Goal: Use online tool/utility: Utilize a website feature to perform a specific function

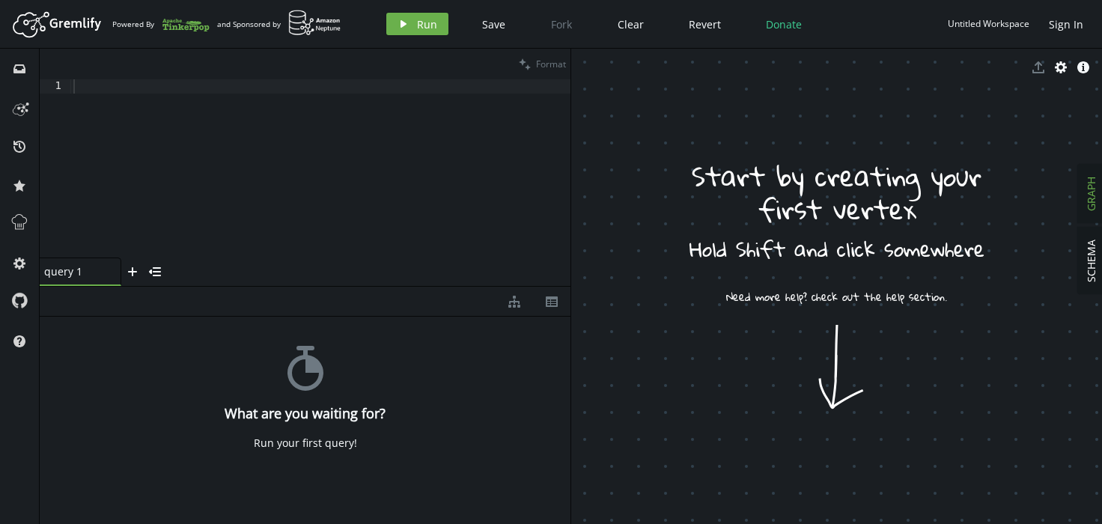
click at [267, 90] on div at bounding box center [320, 182] width 500 height 207
paste textarea
click at [418, 19] on span "Run" at bounding box center [427, 24] width 20 height 14
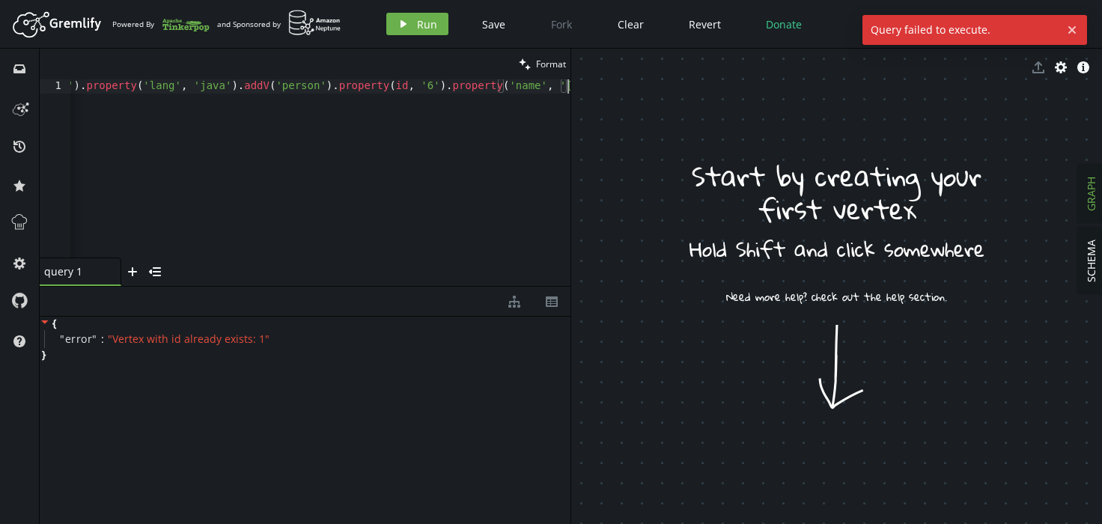
drag, startPoint x: 356, startPoint y: 131, endPoint x: 344, endPoint y: 118, distance: 18.0
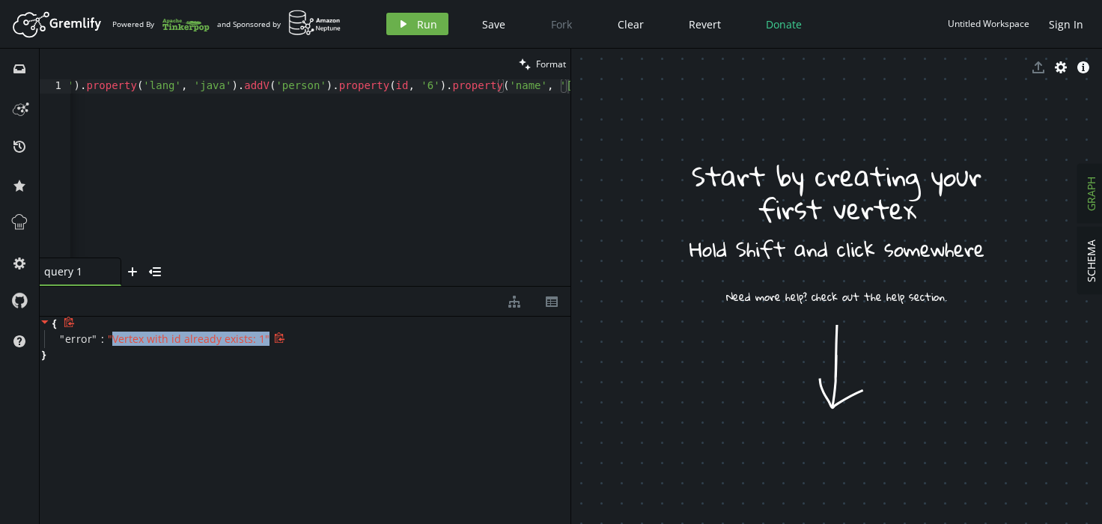
drag, startPoint x: 113, startPoint y: 336, endPoint x: 269, endPoint y: 334, distance: 155.7
click at [269, 334] on div "" error " : " Vertex with id already exists: 1 "" at bounding box center [307, 339] width 526 height 18
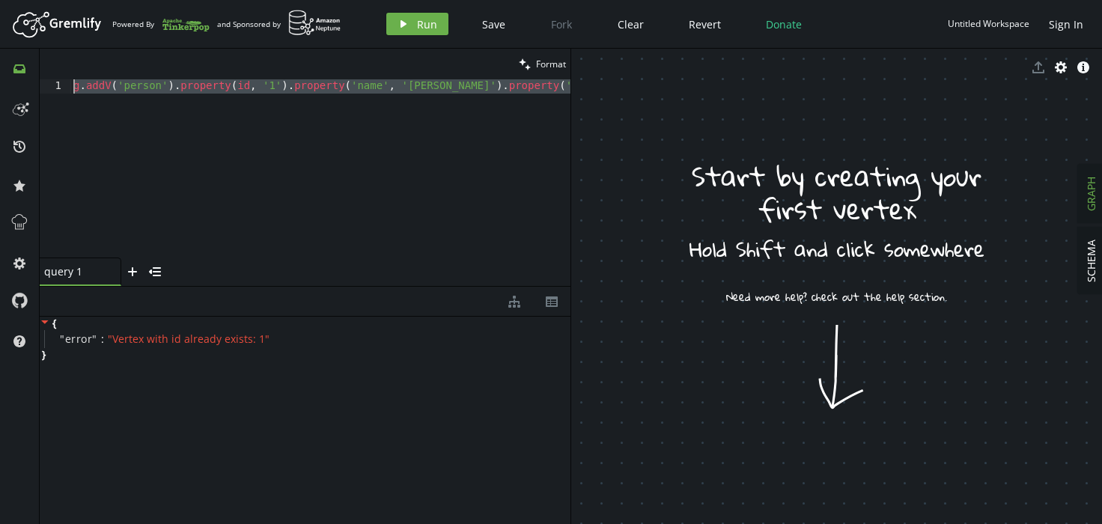
scroll to position [0, 0]
drag, startPoint x: 311, startPoint y: 86, endPoint x: 20, endPoint y: 78, distance: 291.4
click at [20, 78] on div "inbox history star cog help clean Format 1 g . addV ( 'person' ) . property ( i…" at bounding box center [551, 286] width 1102 height 475
type textarea "g.addV('person').property(id, '1').property('name', '[PERSON_NAME]').property('…"
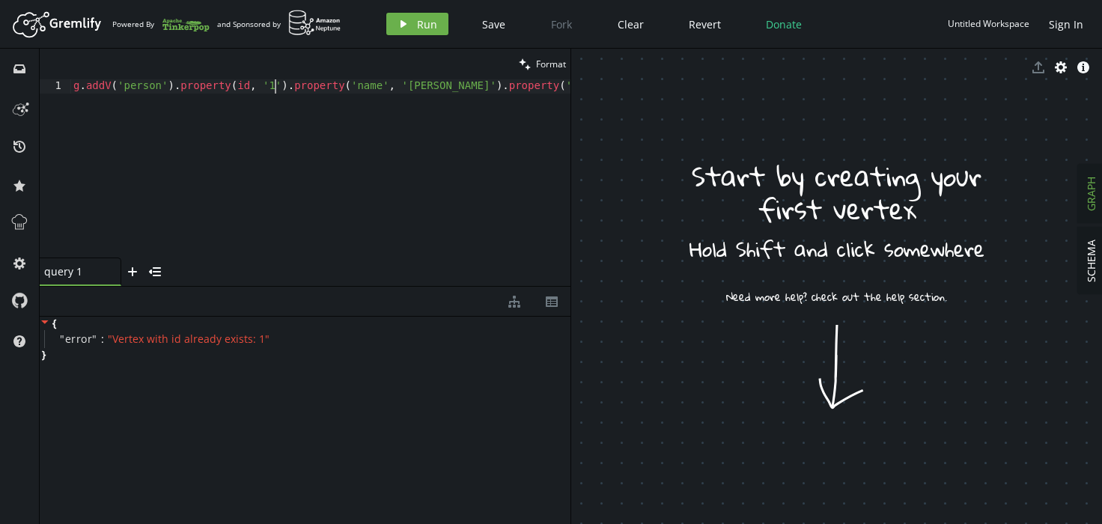
drag, startPoint x: 92, startPoint y: 87, endPoint x: 812, endPoint y: 79, distance: 719.5
click at [812, 79] on div "clean Format g.addV('person').property(id, '1').property('name', '[PERSON_NAME]…" at bounding box center [571, 286] width 1062 height 475
drag, startPoint x: 300, startPoint y: 93, endPoint x: 296, endPoint y: 103, distance: 10.4
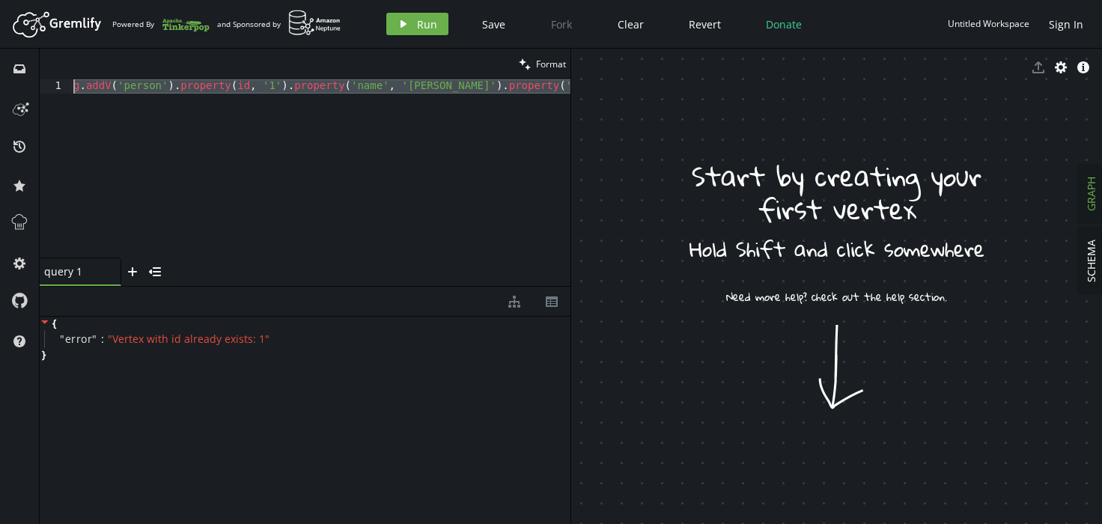
drag, startPoint x: 275, startPoint y: 127, endPoint x: 94, endPoint y: 63, distance: 191.6
click at [94, 63] on div "clean Format 1 g . addV ( 'person' ) . property ( id , '1' ) . property ( 'name…" at bounding box center [305, 167] width 531 height 237
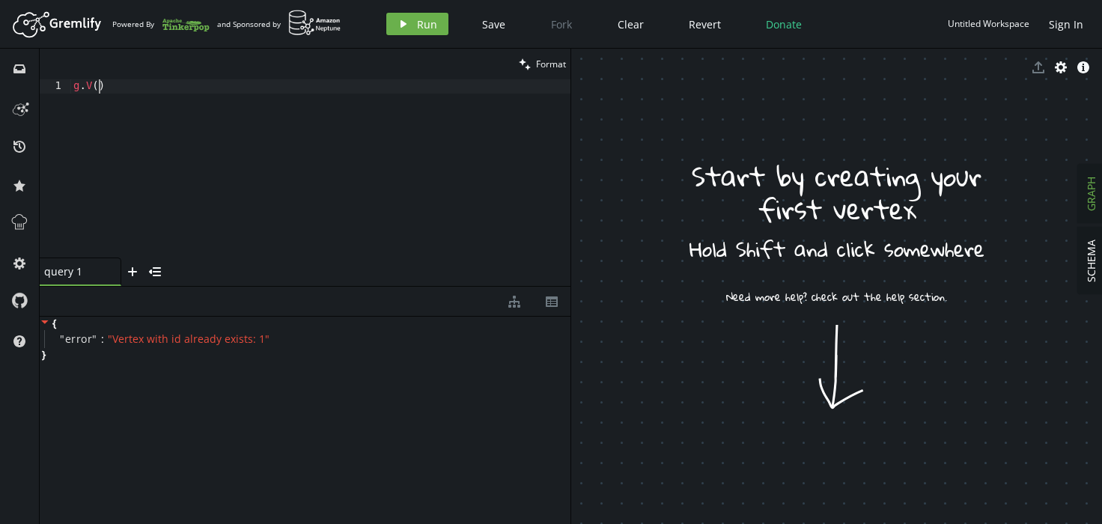
type textarea "g.V()"
click at [422, 22] on span "Run" at bounding box center [427, 24] width 20 height 14
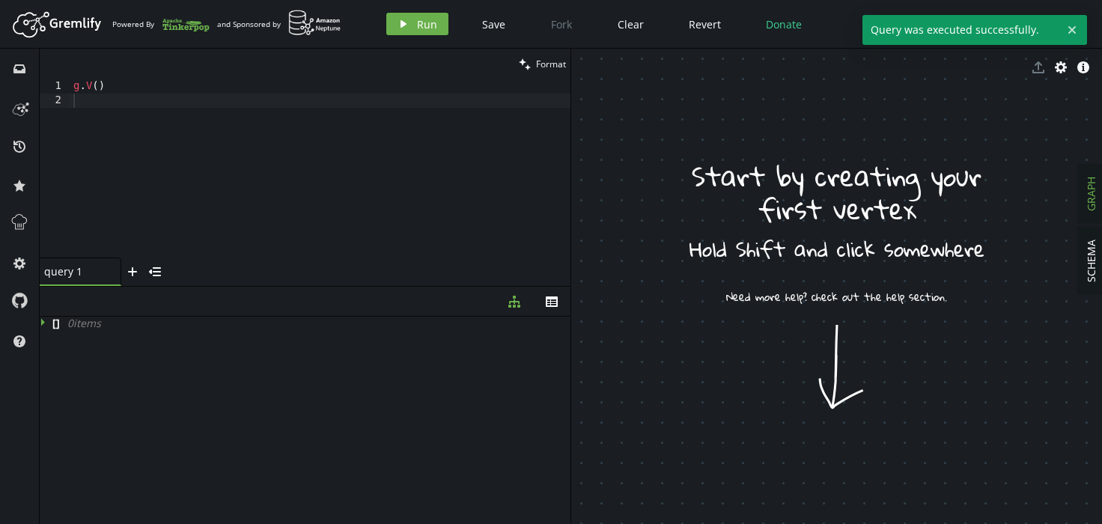
type textarea "g.V()"
click at [123, 86] on div "g . V ( )" at bounding box center [320, 182] width 500 height 207
drag, startPoint x: 117, startPoint y: 88, endPoint x: 22, endPoint y: 80, distance: 95.4
click at [22, 80] on div "inbox history star cog help clean Format g.V() 1 2 g . V ( ) XXXXXXXXXXXXXXXXXX…" at bounding box center [551, 286] width 1102 height 475
paste textarea
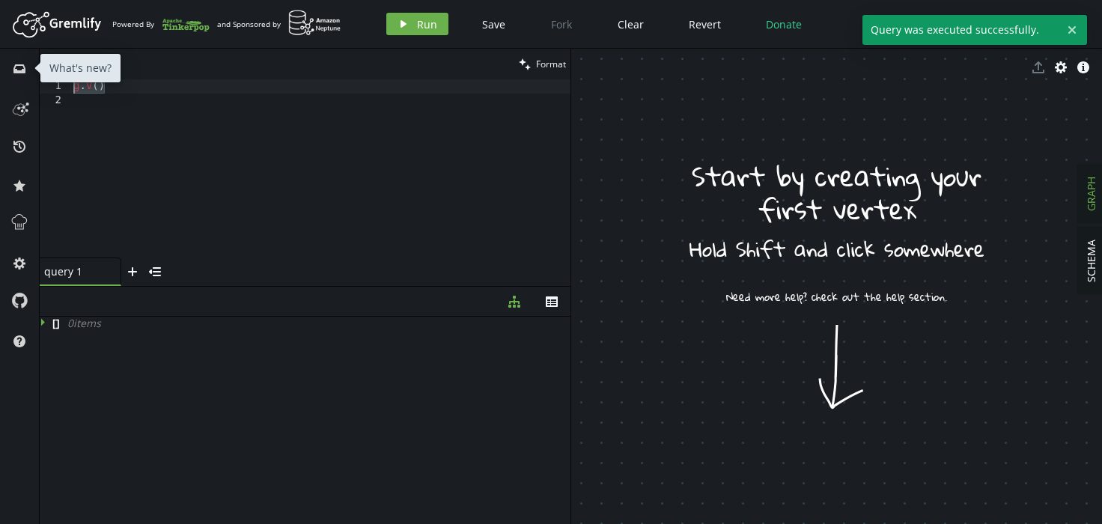
scroll to position [0, 2569]
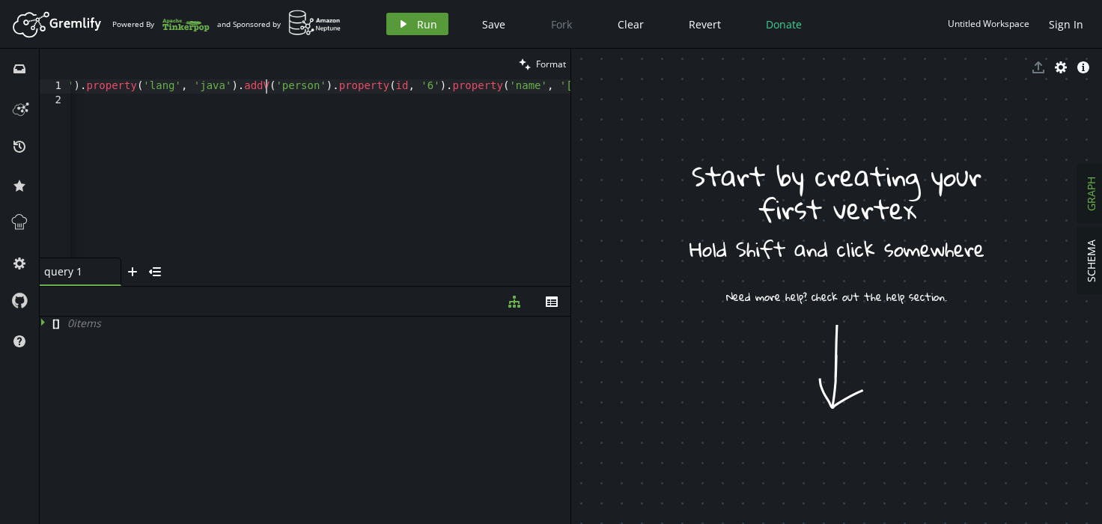
click at [419, 20] on span "Run" at bounding box center [427, 24] width 20 height 14
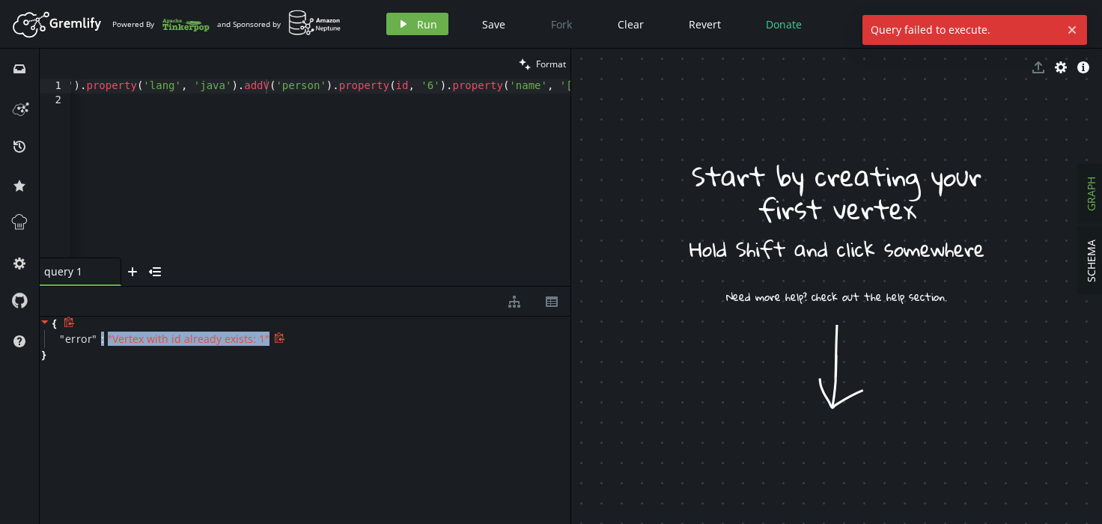
drag, startPoint x: 103, startPoint y: 339, endPoint x: 263, endPoint y: 341, distance: 159.5
click at [263, 341] on div "" error " : " Vertex with id already exists: 1 "" at bounding box center [307, 339] width 526 height 18
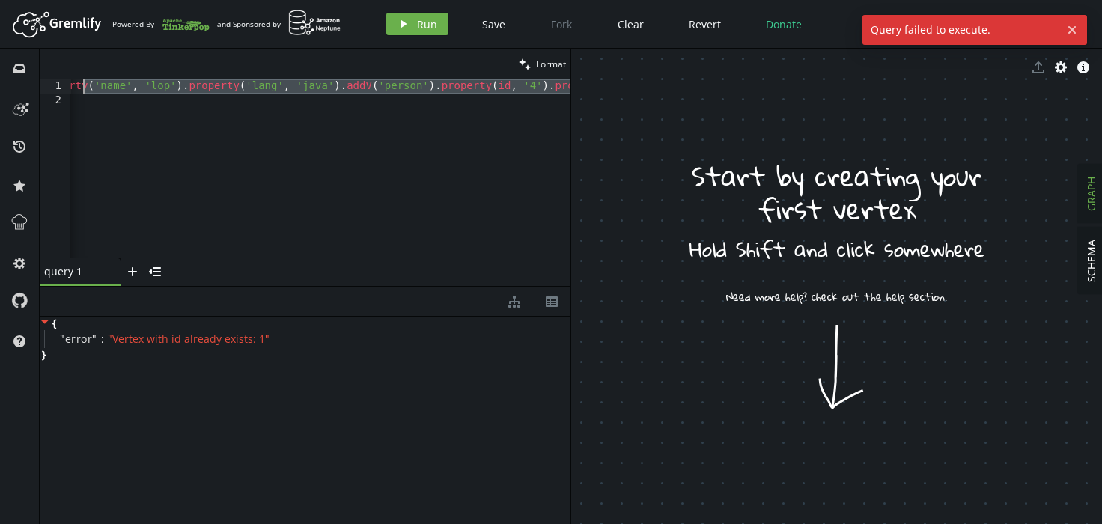
drag, startPoint x: 381, startPoint y: 87, endPoint x: -15, endPoint y: 93, distance: 396.1
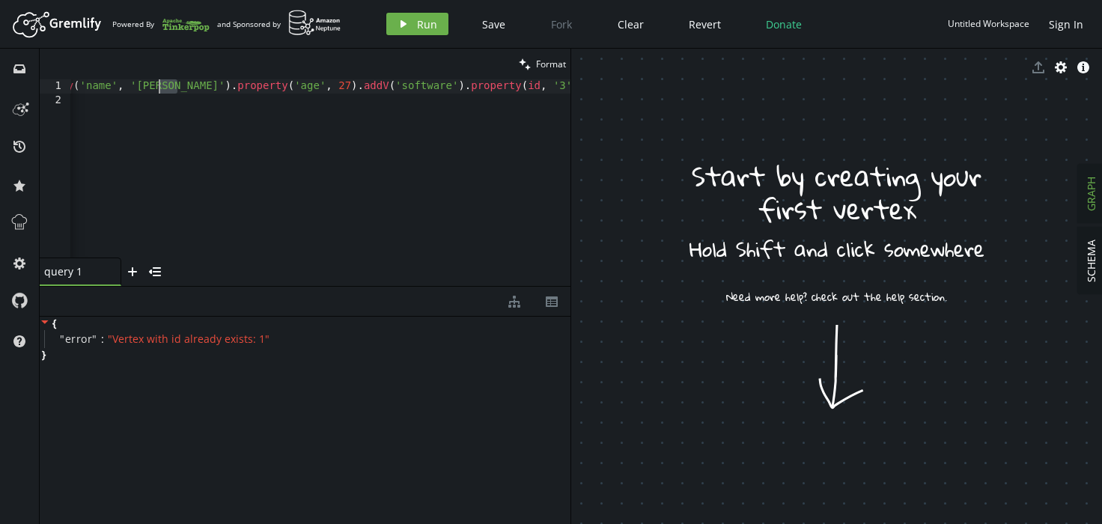
scroll to position [0, 0]
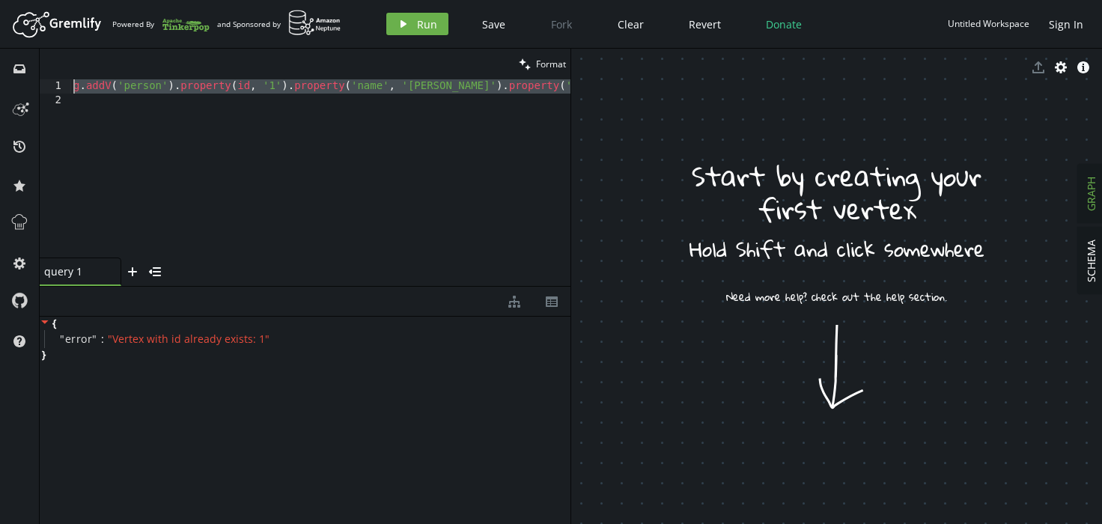
drag, startPoint x: 171, startPoint y: 92, endPoint x: -31, endPoint y: 77, distance: 202.7
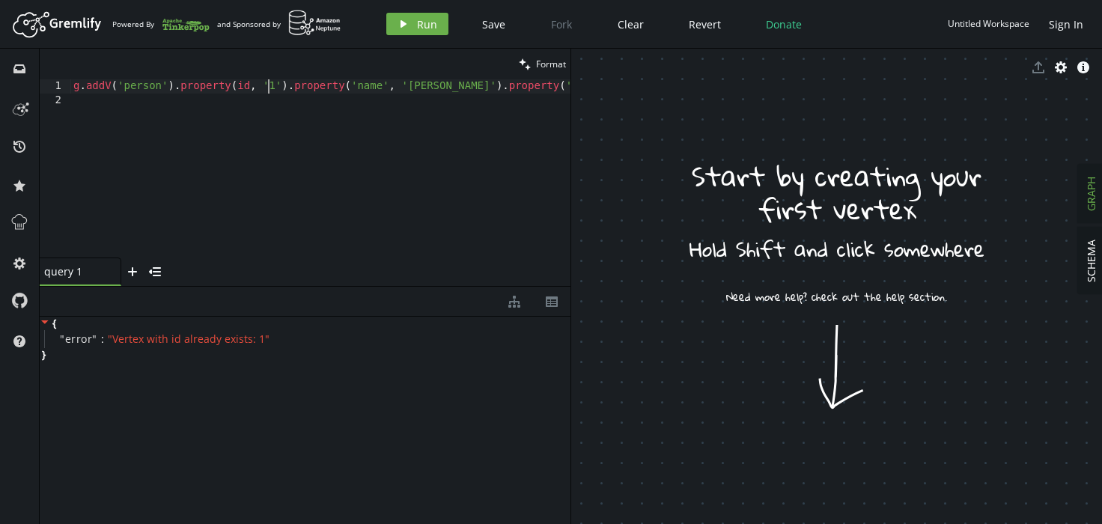
click at [424, 21] on span "Run" at bounding box center [427, 24] width 20 height 14
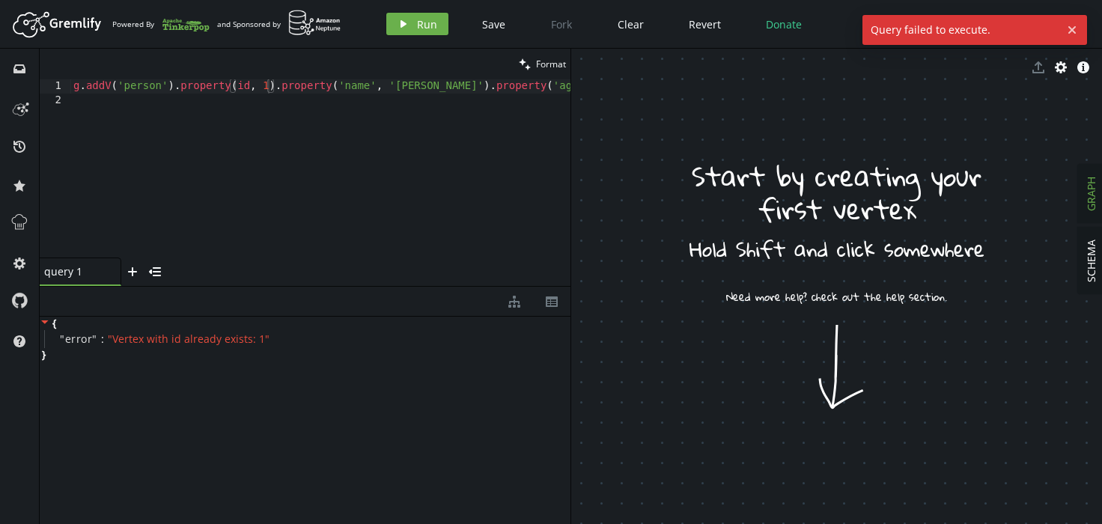
type textarea "g.addV('person').property(id, '1).property('name', '[PERSON_NAME]').property('a…"
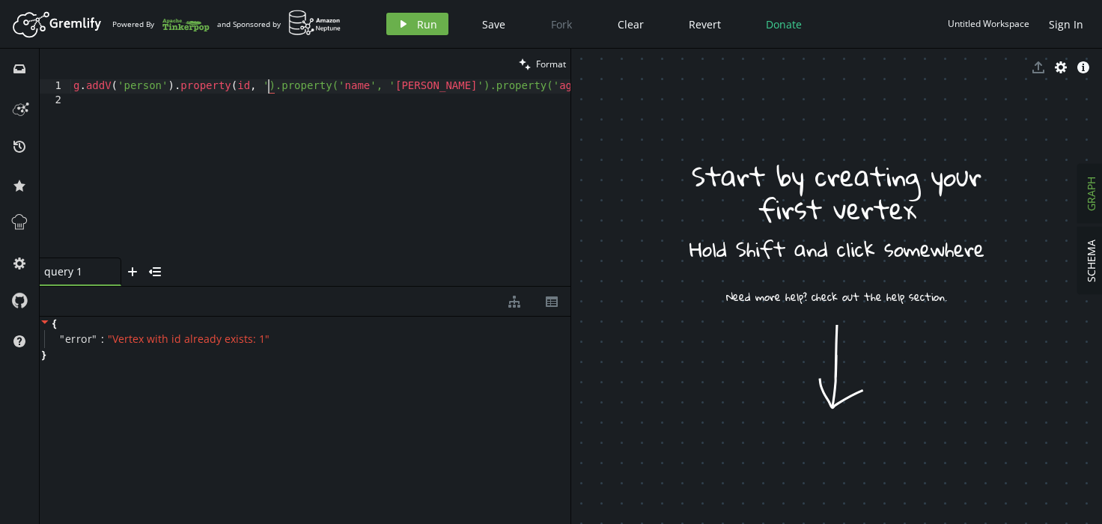
type textarea "g.addV('person').property(id, '1').property('name', '[PERSON_NAME]').property('…"
click at [20, 109] on circle at bounding box center [19, 108] width 2 height 2
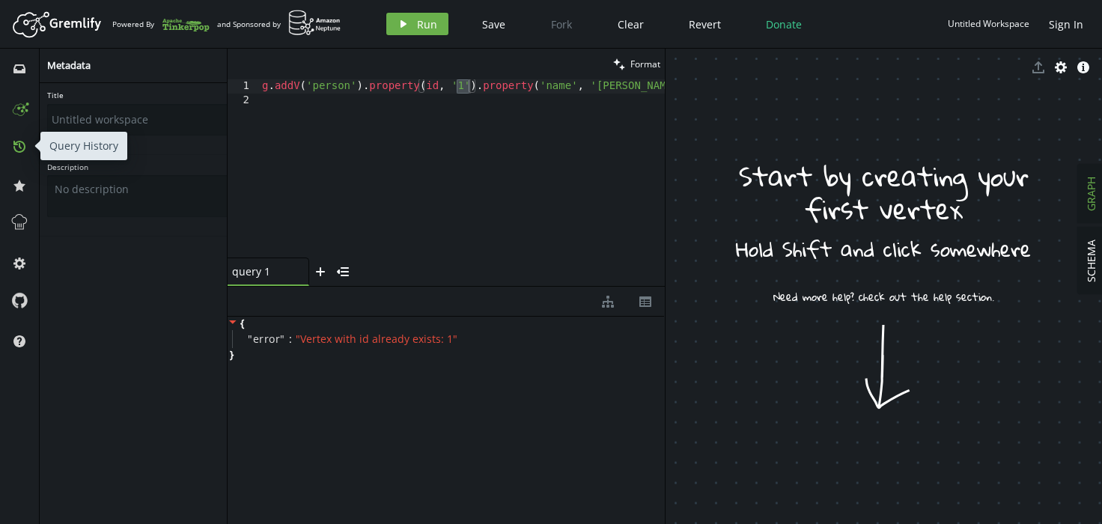
click at [24, 150] on icon at bounding box center [19, 147] width 12 height 12
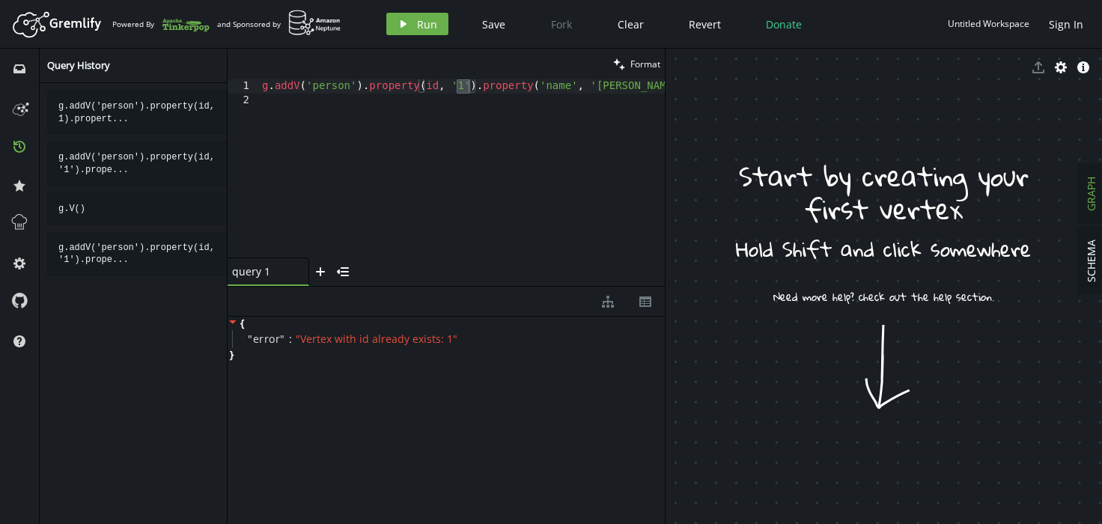
click at [18, 251] on span "cog" at bounding box center [19, 262] width 24 height 39
click at [19, 261] on icon at bounding box center [19, 264] width 12 height 12
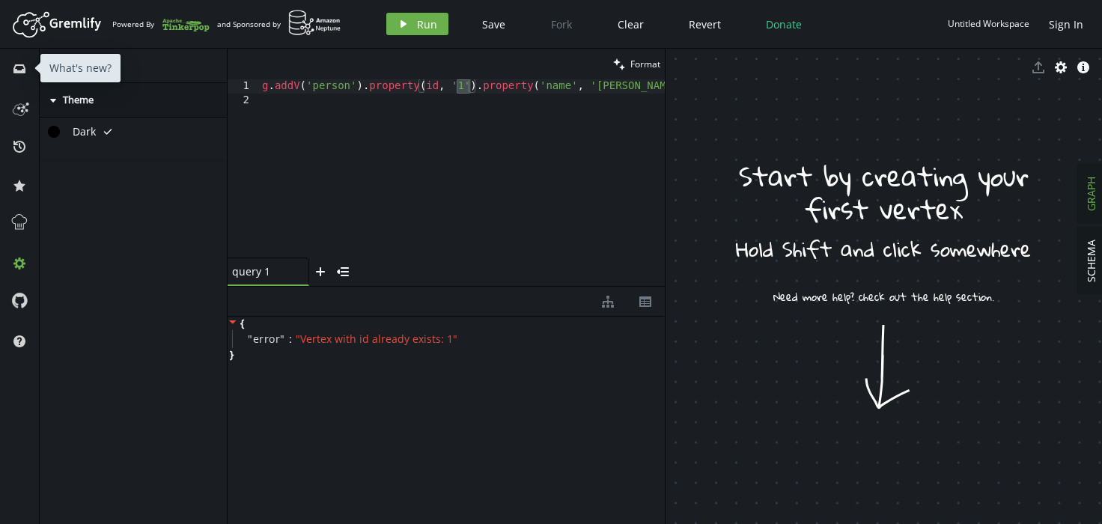
click at [21, 53] on span "inbox" at bounding box center [19, 68] width 24 height 39
click at [22, 59] on button "inbox" at bounding box center [19, 68] width 24 height 24
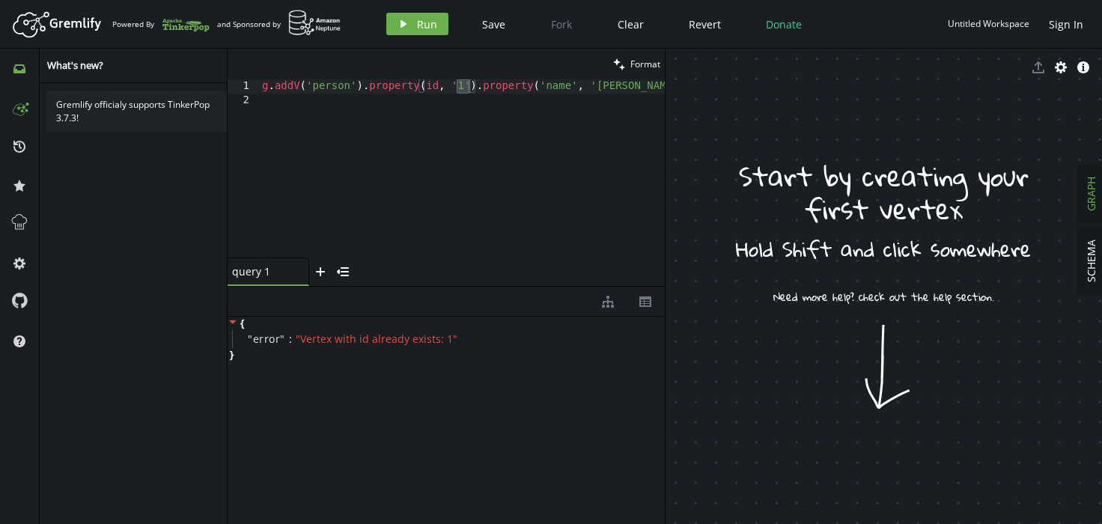
click at [16, 109] on icon at bounding box center [19, 107] width 24 height 24
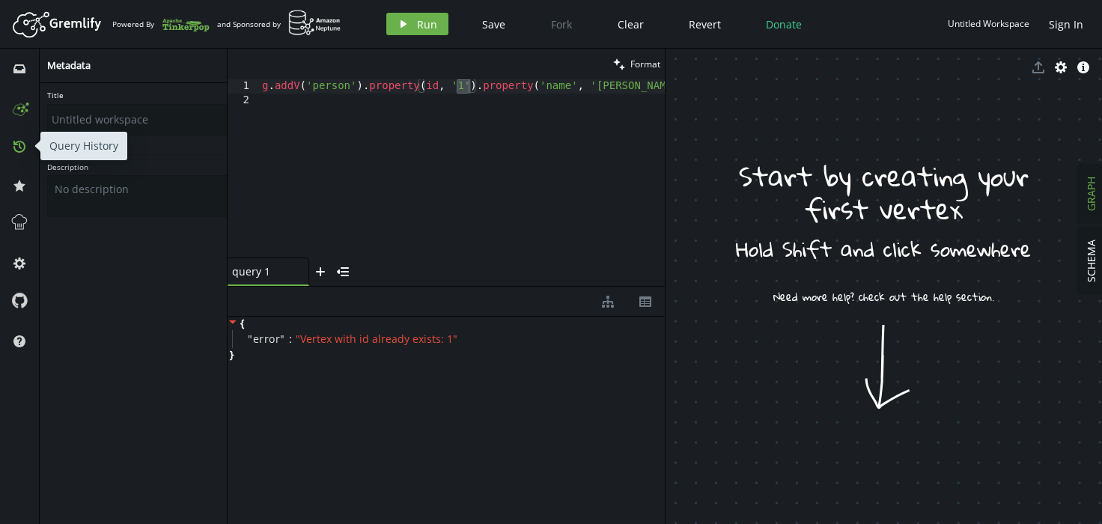
click at [22, 155] on button "history" at bounding box center [19, 146] width 24 height 24
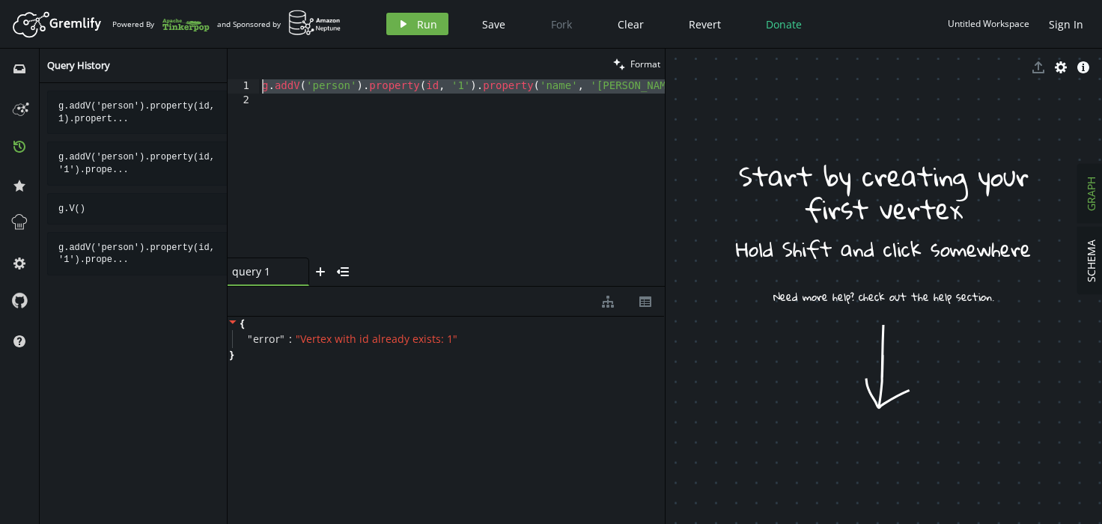
drag, startPoint x: 393, startPoint y: 161, endPoint x: 243, endPoint y: 52, distance: 185.4
click at [243, 52] on div "clean Format 1 2 g . addV ( 'person' ) . property ( id , '1' ) . property ( 'na…" at bounding box center [446, 167] width 437 height 237
click at [14, 64] on icon "inbox" at bounding box center [19, 69] width 12 height 12
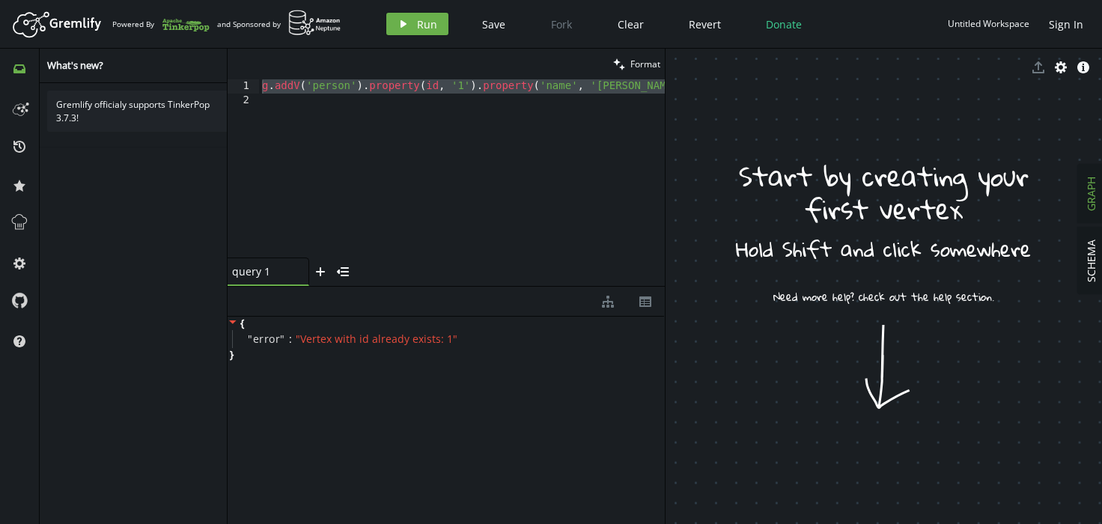
drag, startPoint x: 356, startPoint y: 106, endPoint x: 271, endPoint y: 76, distance: 90.5
click at [272, 75] on div "clean Format 1 2 g . addV ( 'person' ) . property ( id , '1' ) . property ( 'na…" at bounding box center [446, 167] width 437 height 237
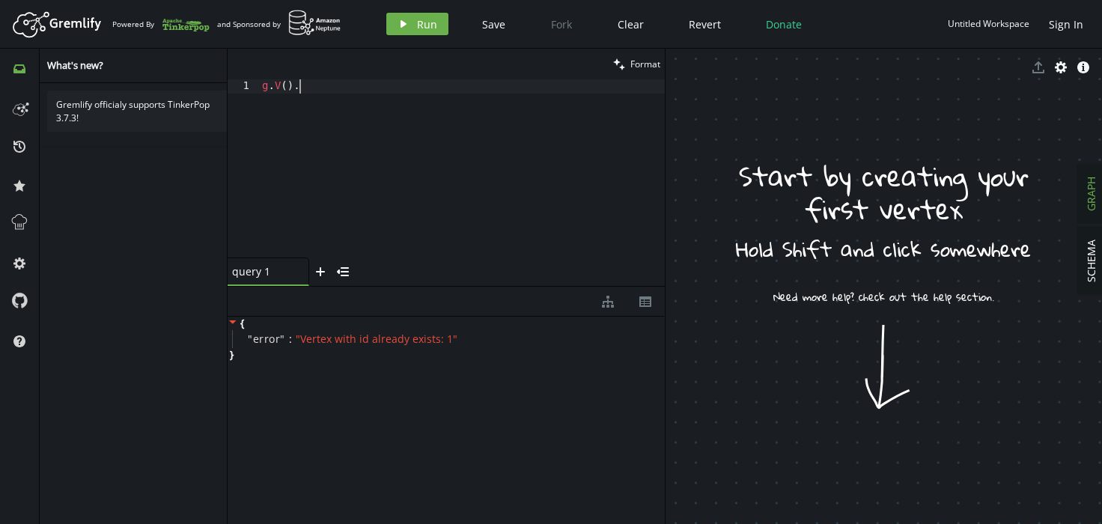
type textarea "g.V()"
type textarea "g.addV()"
click at [422, 24] on span "Run" at bounding box center [427, 24] width 20 height 14
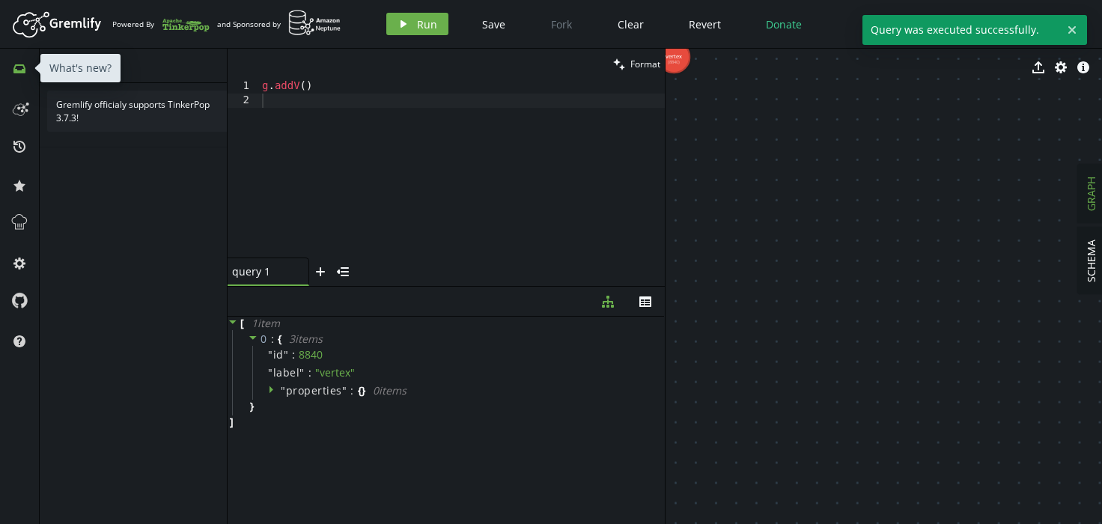
click at [10, 67] on div "inbox" at bounding box center [19, 67] width 24 height 13
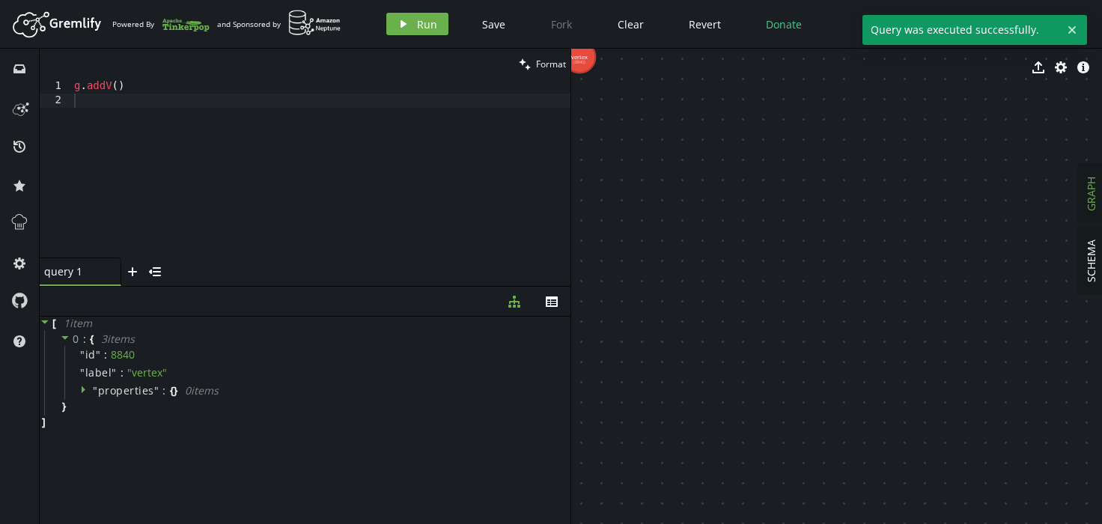
type textarea "g.addV()"
click at [200, 88] on div "g . addV ( )" at bounding box center [320, 182] width 499 height 207
drag, startPoint x: 83, startPoint y: 325, endPoint x: 182, endPoint y: 419, distance: 136.6
click at [173, 422] on div "[ 1 item 0 : { 3 item s " id " : 8840 " label " : " vertex " " properties " : {…" at bounding box center [305, 373] width 531 height 112
click at [183, 420] on div "[ 1 item 0 : { 3 item s " id " : 8840 " label " : " vertex " " properties " : {…" at bounding box center [305, 373] width 531 height 112
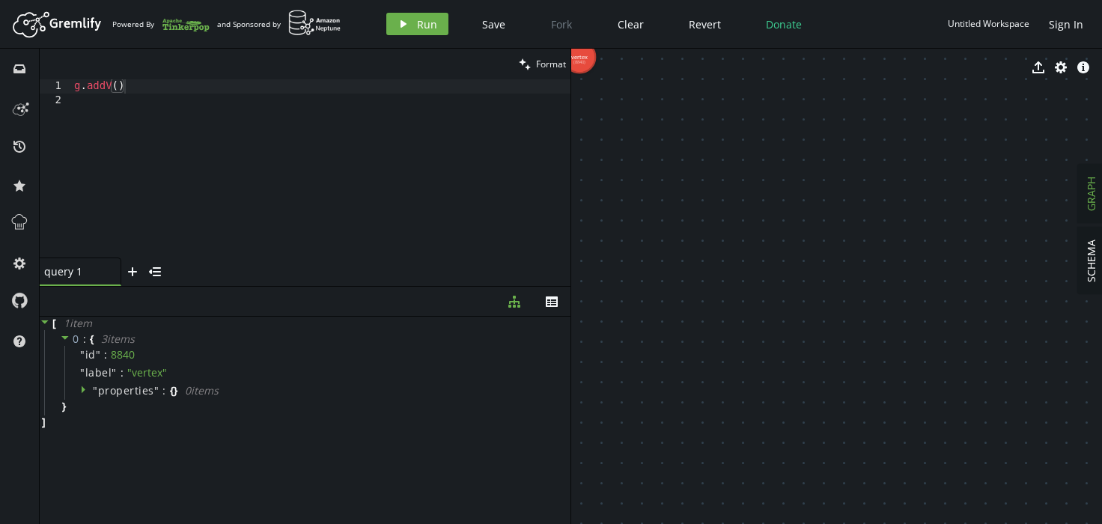
click at [148, 79] on div "clean Format" at bounding box center [305, 64] width 531 height 31
drag, startPoint x: 152, startPoint y: 89, endPoint x: 79, endPoint y: 84, distance: 72.8
click at [79, 84] on div "g . addV ( )" at bounding box center [320, 182] width 499 height 207
click at [75, 83] on div "g . addV ( )" at bounding box center [320, 182] width 499 height 207
drag, startPoint x: 147, startPoint y: 86, endPoint x: 45, endPoint y: 82, distance: 102.7
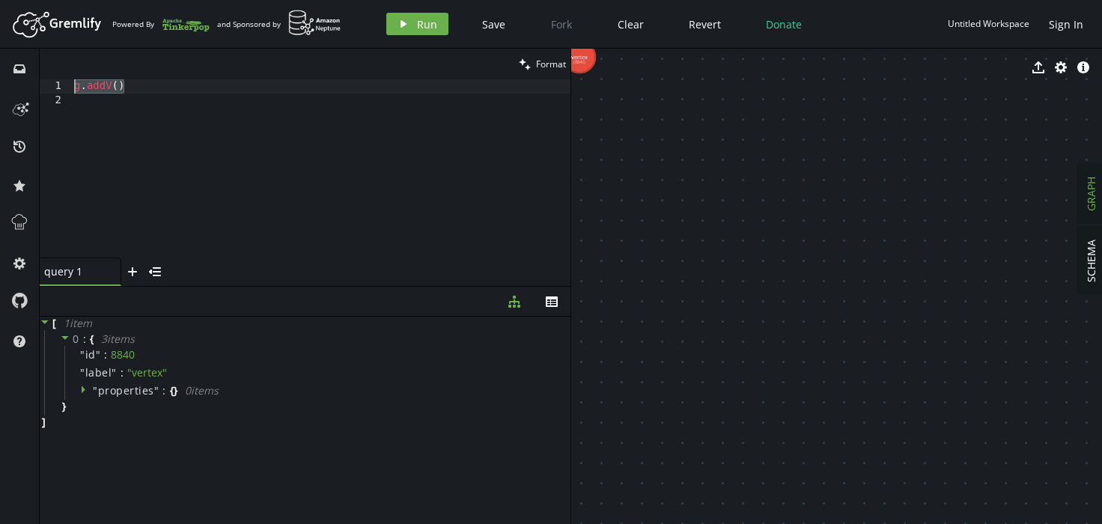
click at [45, 82] on div "g.addV() 1 2 g . addV ( ) XXXXXXXXXXXXXXXXXXXXXXXXXXXXXXXXXXXXXXXXXXXXXXXXXXXXX…" at bounding box center [305, 168] width 531 height 178
click at [191, 86] on div "g . addV ( )" at bounding box center [320, 182] width 499 height 207
paste textarea "g.addV()"
type textarea "g.addV()"
paste textarea "g.addV()"
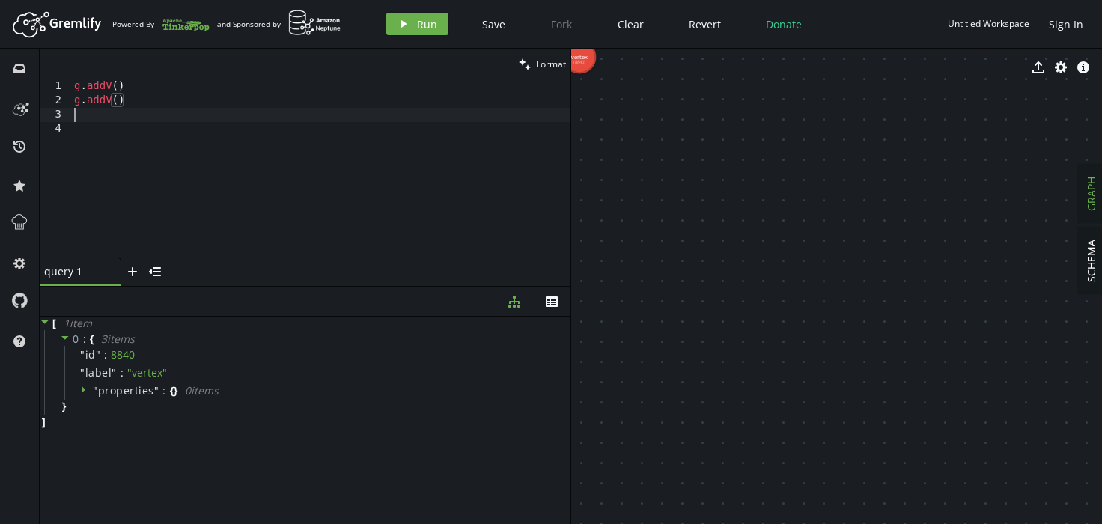
type textarea "g.addV()"
paste textarea "g.addV()"
type textarea "g.addV()"
click at [425, 35] on button "play Run" at bounding box center [417, 24] width 62 height 22
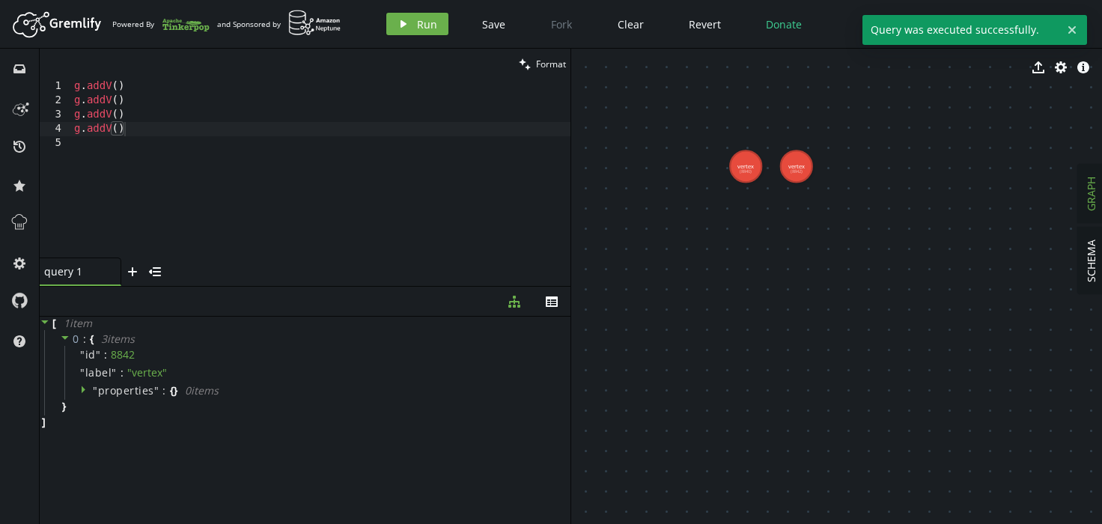
drag, startPoint x: 758, startPoint y: 190, endPoint x: 925, endPoint y: 300, distance: 199.3
click at [400, 28] on icon "play" at bounding box center [404, 24] width 12 height 12
click at [401, 28] on icon "play" at bounding box center [404, 24] width 12 height 12
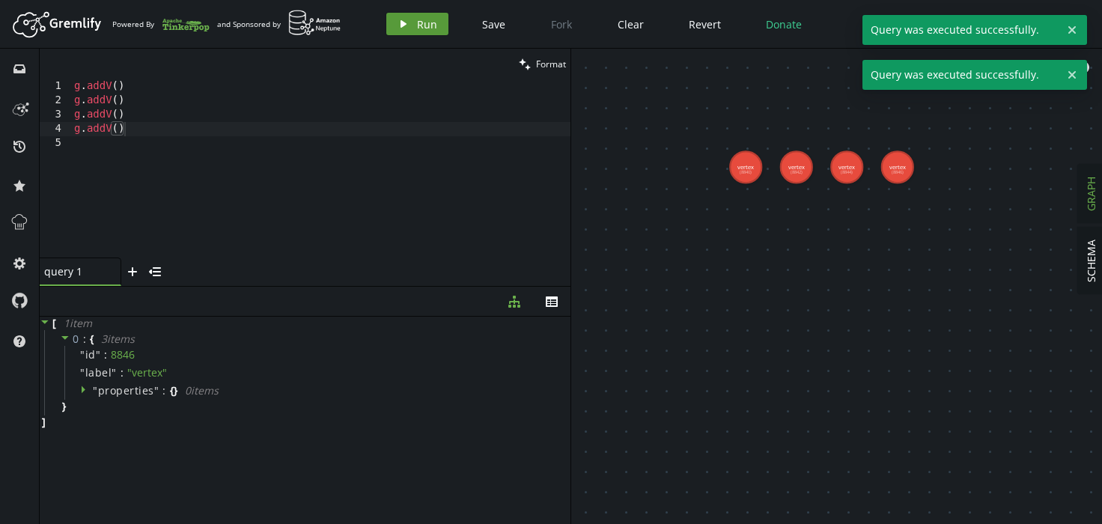
click at [401, 28] on icon "button" at bounding box center [404, 23] width 6 height 7
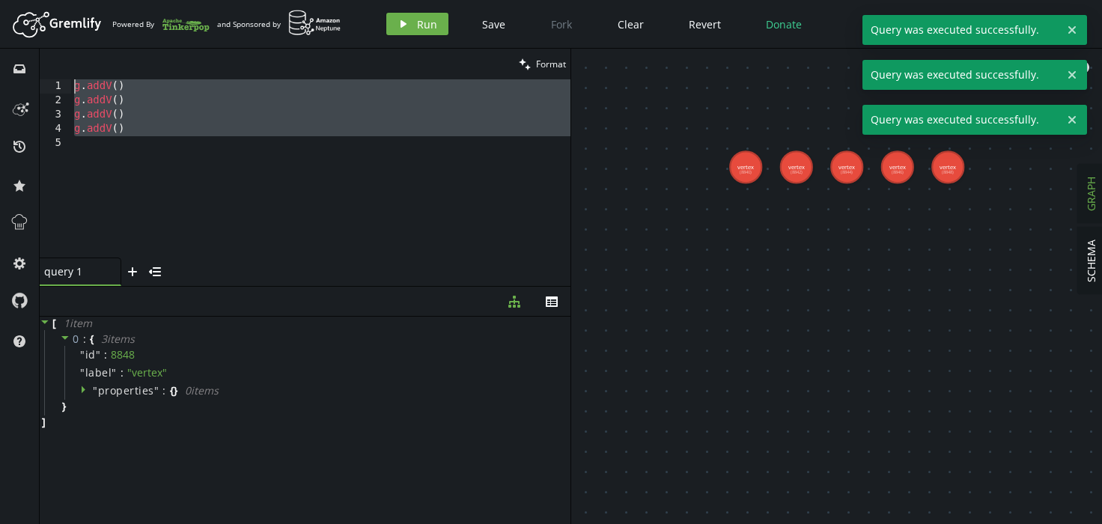
drag, startPoint x: 183, startPoint y: 162, endPoint x: 61, endPoint y: 82, distance: 145.6
click at [61, 82] on div "1 2 3 4 5 g . addV ( ) g . addV ( ) g . addV ( ) g . addV ( ) XXXXXXXXXXXXXXXXX…" at bounding box center [305, 168] width 531 height 178
type textarea "g.addV() g.addV()"
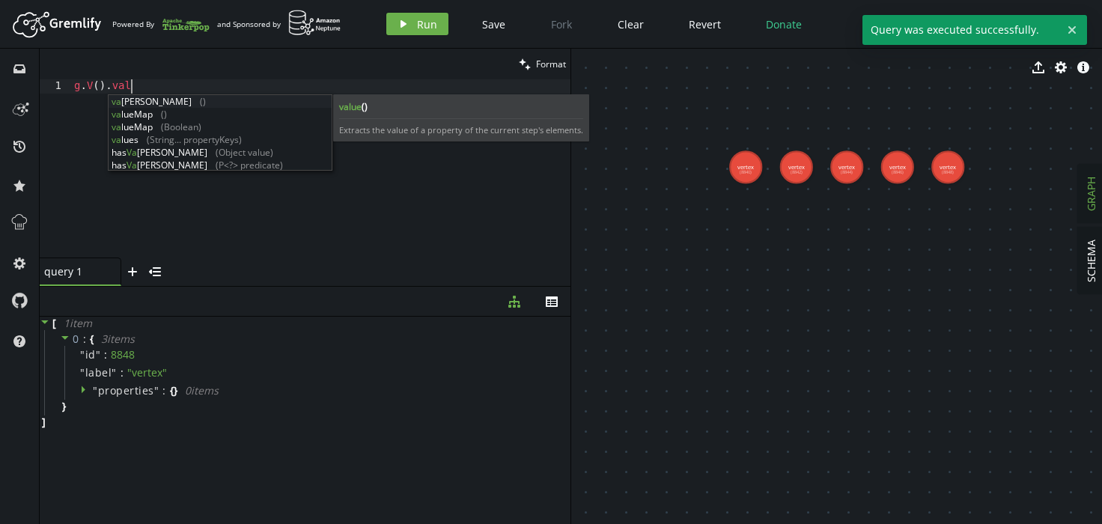
scroll to position [0, 68]
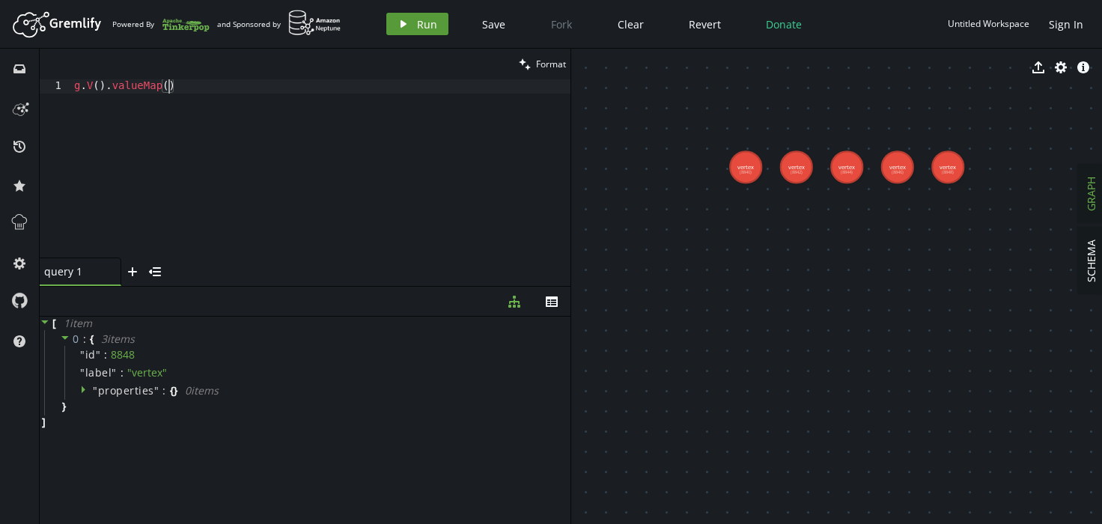
click at [426, 23] on span "Run" at bounding box center [427, 24] width 20 height 14
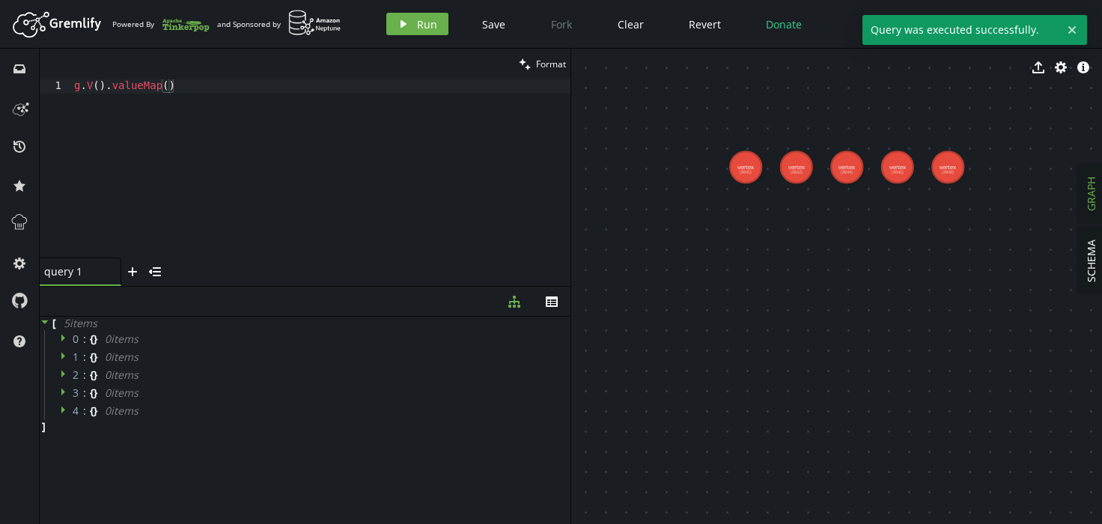
click at [231, 88] on div "g . V ( ) . valueMap ( )" at bounding box center [320, 182] width 499 height 207
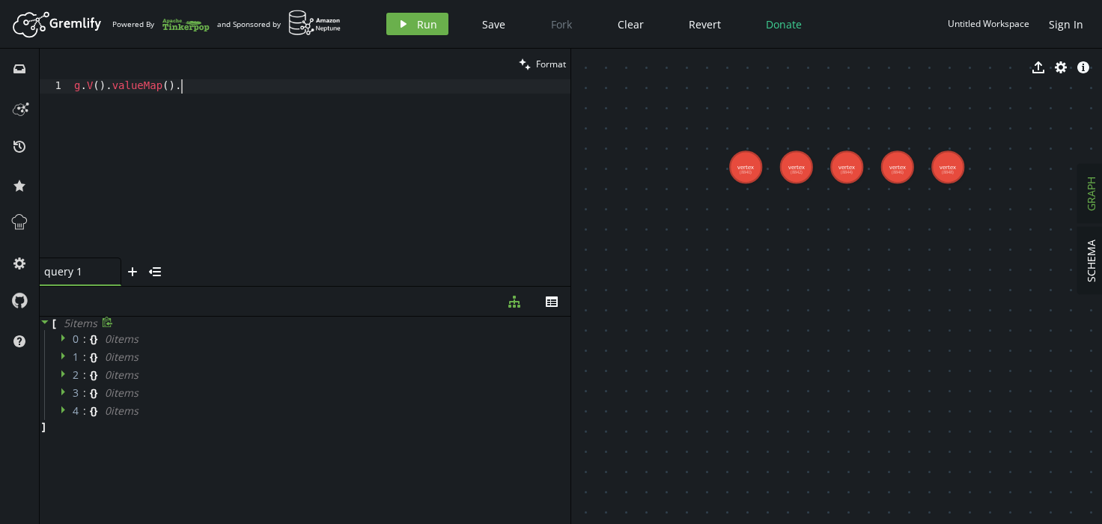
click at [57, 326] on div "5 item s" at bounding box center [85, 323] width 59 height 13
click at [47, 323] on icon at bounding box center [45, 322] width 10 height 10
click at [61, 338] on icon at bounding box center [65, 337] width 10 height 10
click at [64, 338] on icon at bounding box center [64, 338] width 7 height 4
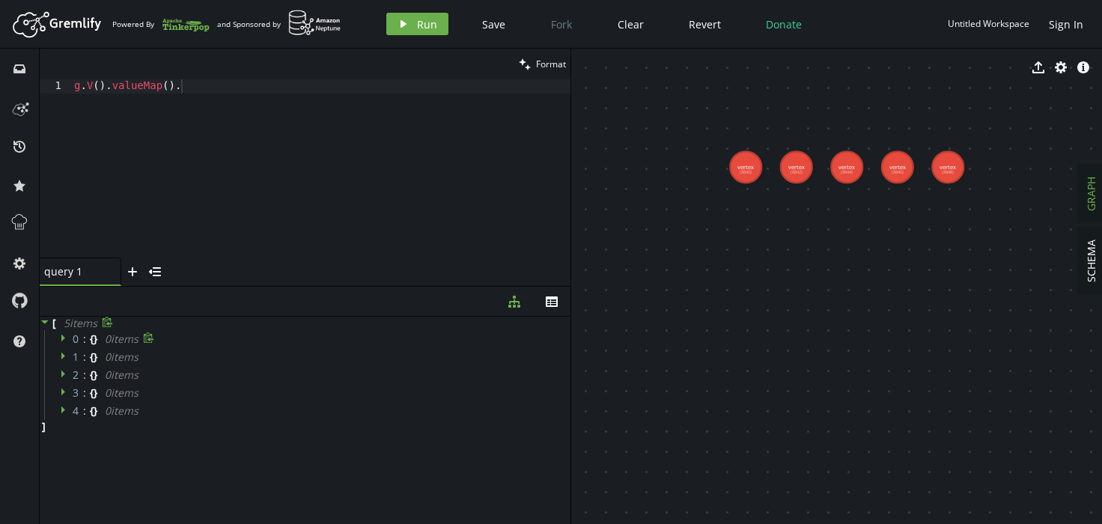
click at [320, 124] on div "g . V ( ) . valueMap ( ) ." at bounding box center [320, 182] width 499 height 207
click at [427, 13] on button "play Run" at bounding box center [417, 24] width 62 height 22
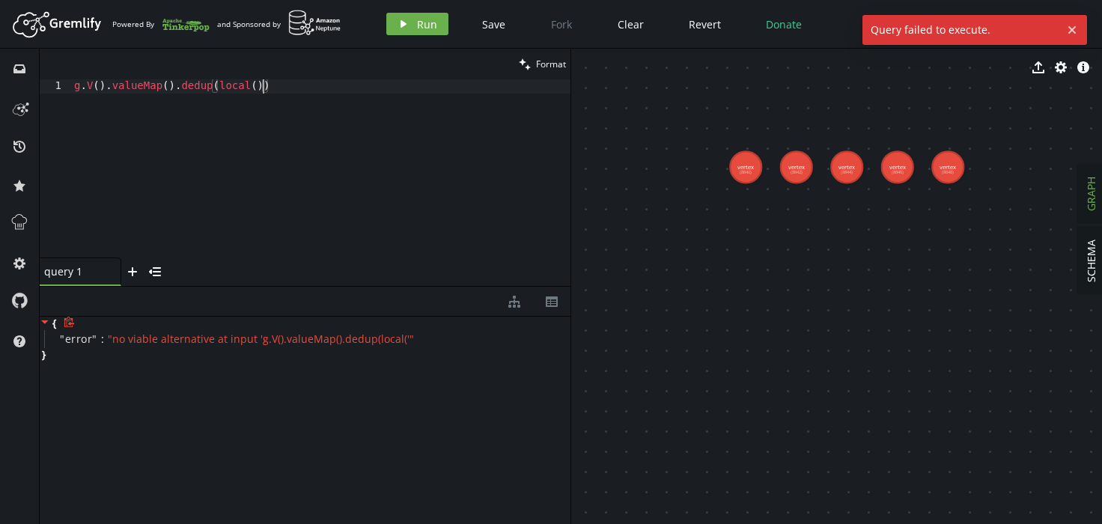
click at [261, 85] on div "g . V ( ) . valueMap ( ) . dedup ( local ( ))" at bounding box center [320, 182] width 499 height 207
click at [417, 20] on span "Run" at bounding box center [427, 24] width 20 height 14
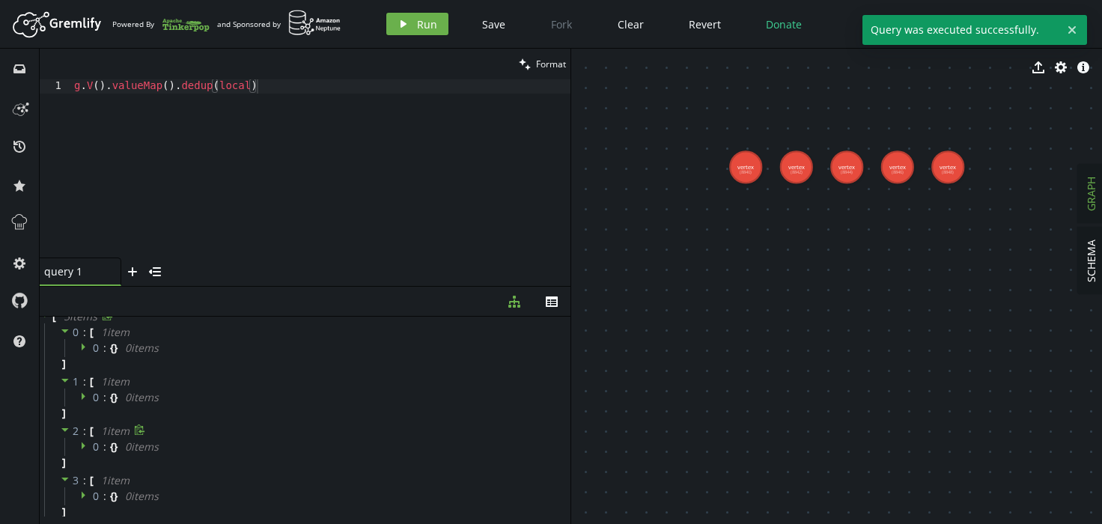
scroll to position [0, 0]
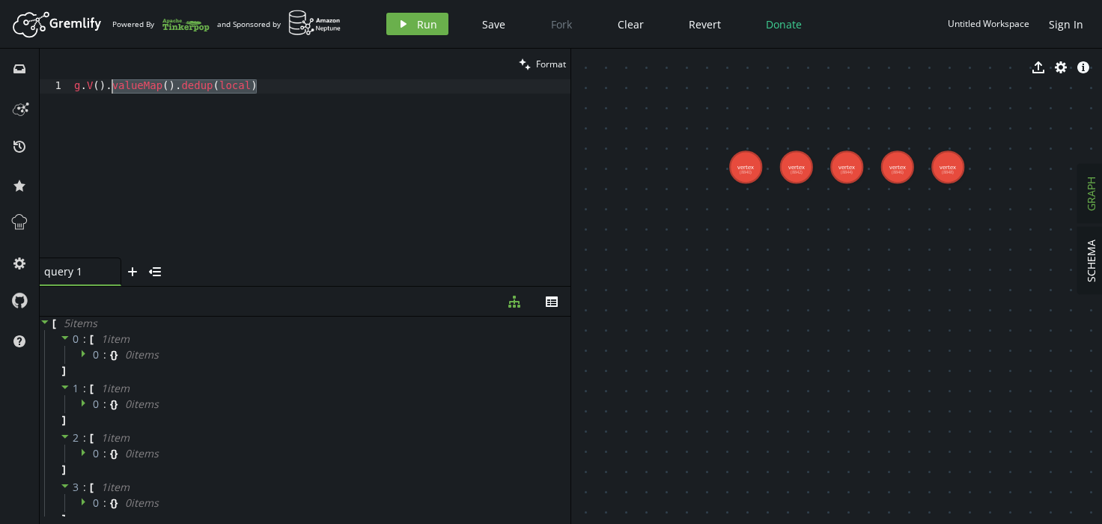
drag, startPoint x: 320, startPoint y: 82, endPoint x: 112, endPoint y: 86, distance: 208.2
click at [112, 86] on div "g . V ( ) . valueMap ( ) . dedup ( local )" at bounding box center [320, 182] width 499 height 207
click at [405, 14] on div "Artboard Created with Sketch. Powered By and Sponsored by play Run Save Fork Cl…" at bounding box center [550, 24] width 1087 height 30
click at [398, 20] on icon "play" at bounding box center [404, 24] width 12 height 12
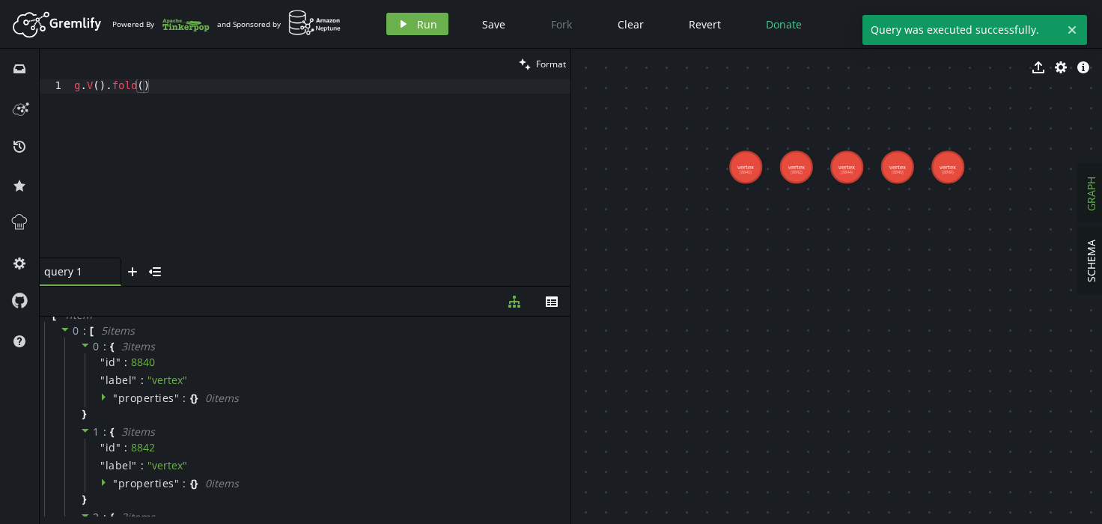
scroll to position [0, 0]
drag, startPoint x: 127, startPoint y: 78, endPoint x: 117, endPoint y: 86, distance: 12.7
click at [126, 79] on div "clean Format" at bounding box center [305, 64] width 531 height 31
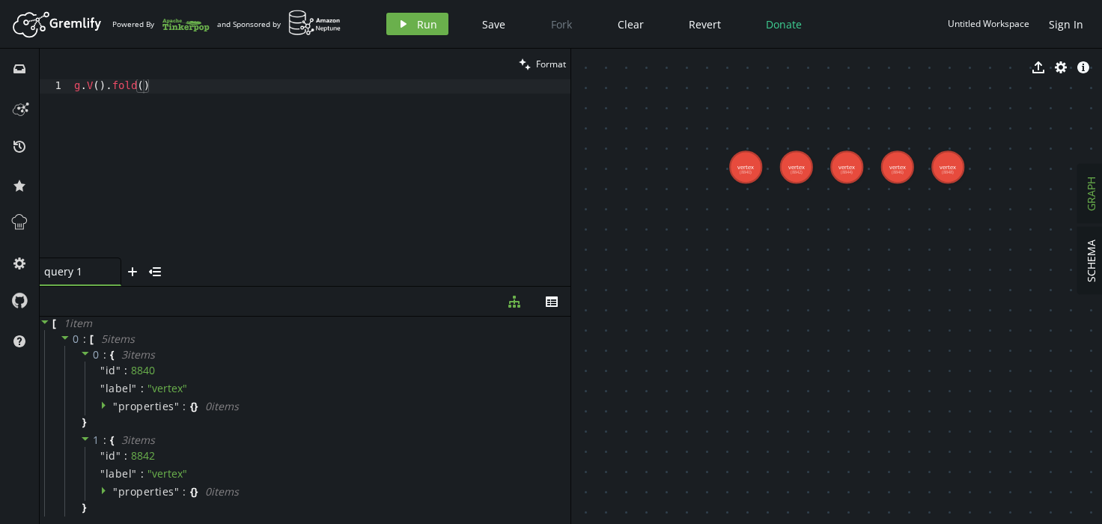
click at [109, 89] on div "g . V ( ) . fold ( )" at bounding box center [320, 182] width 499 height 207
click at [210, 78] on div "clean Format" at bounding box center [305, 64] width 531 height 31
click at [211, 81] on div "g . V ( ) . fold ( )" at bounding box center [320, 182] width 499 height 207
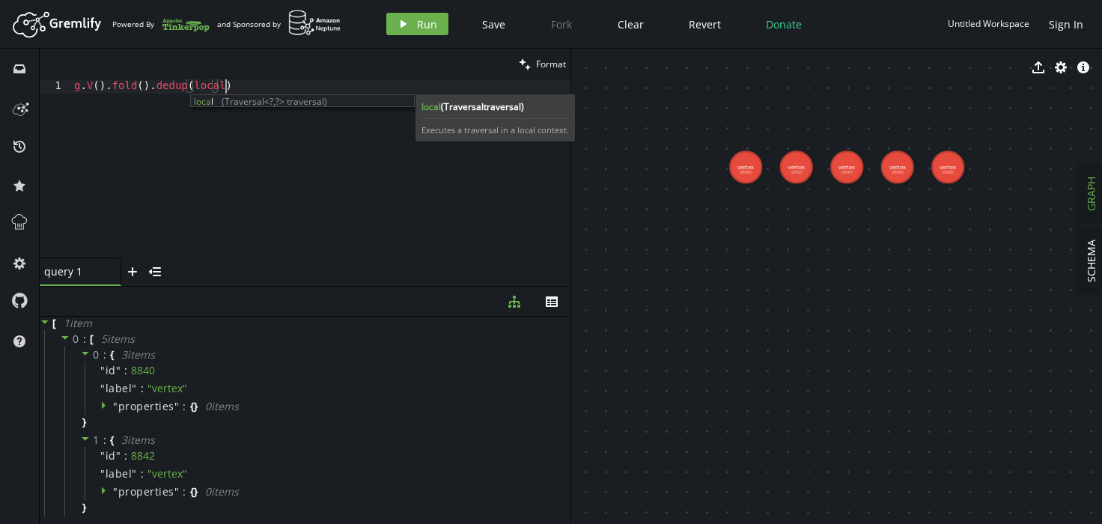
scroll to position [0, 150]
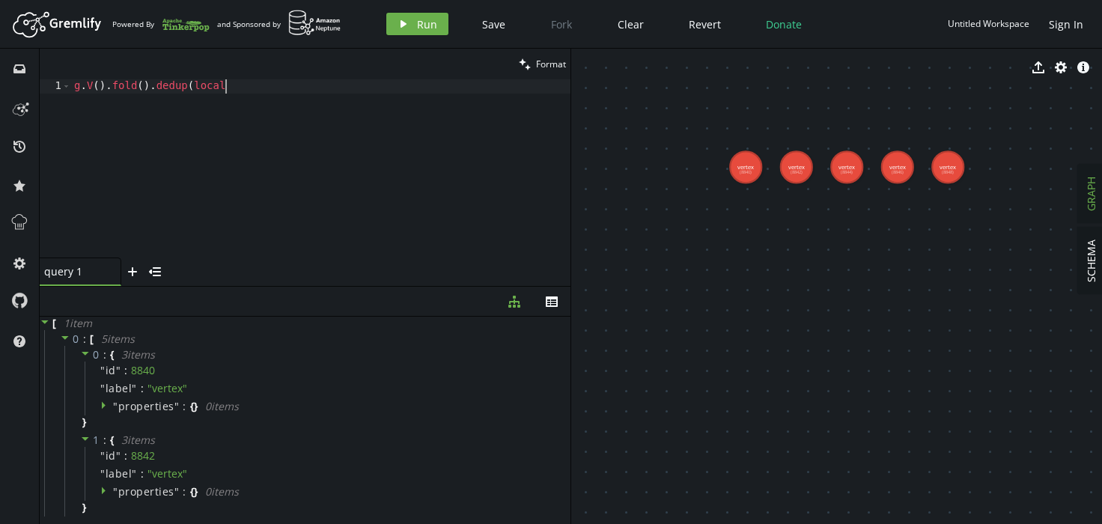
type textarea "g.V().fold().dedup(local)"
click at [425, 25] on span "Run" at bounding box center [427, 24] width 20 height 14
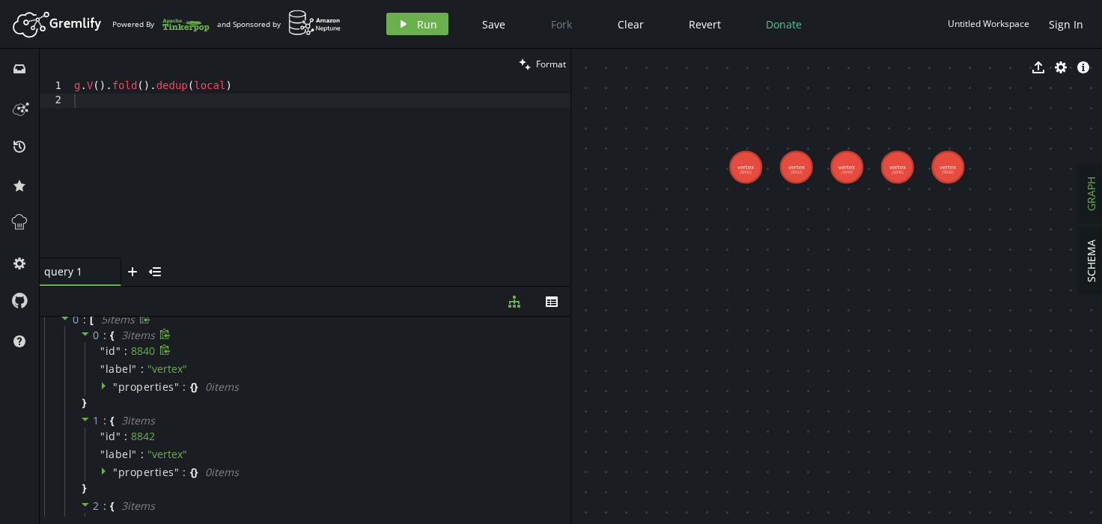
scroll to position [29, 0]
click at [220, 85] on div "g . V ( ) . fold ( ) . dedup ( local )" at bounding box center [320, 182] width 499 height 207
click at [156, 90] on div "g . V ( ) . fold ( ) . dedup ( local )" at bounding box center [320, 182] width 499 height 207
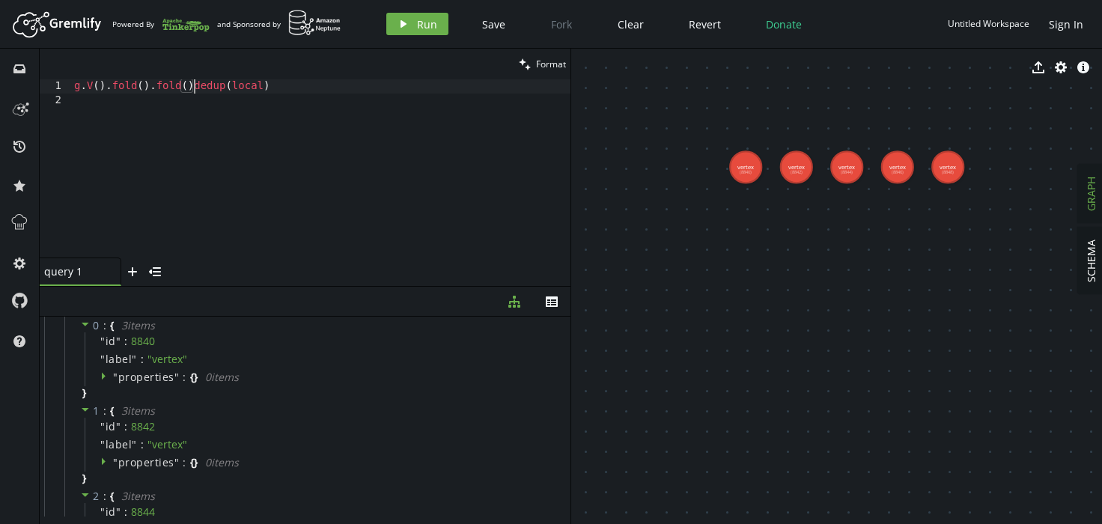
scroll to position [0, 125]
click at [408, 19] on icon "play" at bounding box center [404, 24] width 12 height 12
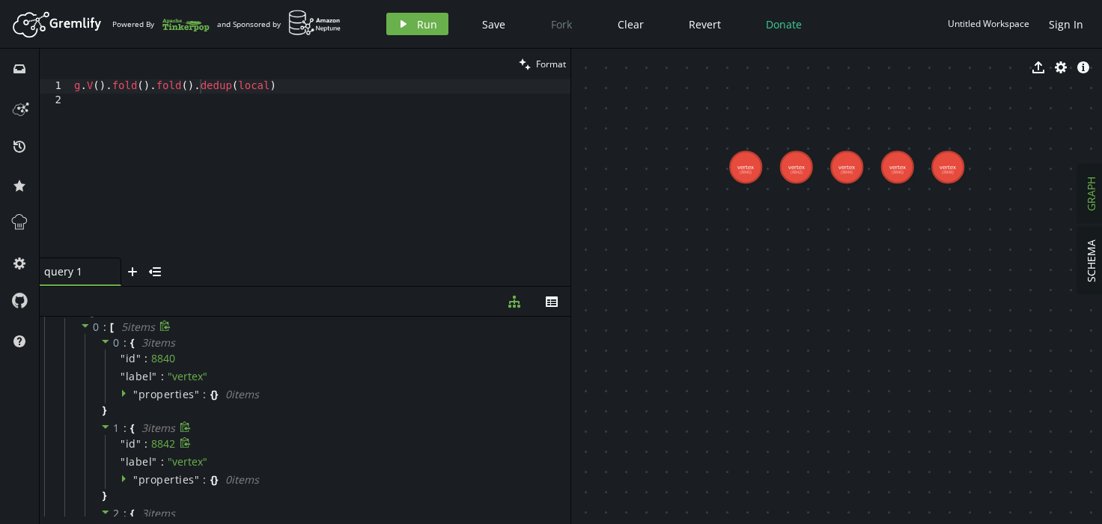
scroll to position [29, 0]
drag, startPoint x: 195, startPoint y: 89, endPoint x: 428, endPoint y: 87, distance: 232.9
click at [416, 88] on div "g . V ( ) . fold ( ) . fold ( ) . dedup ( local )" at bounding box center [320, 182] width 499 height 207
type textarea "g.V().fold().fold()"
click at [395, 13] on button "play Run" at bounding box center [417, 24] width 62 height 22
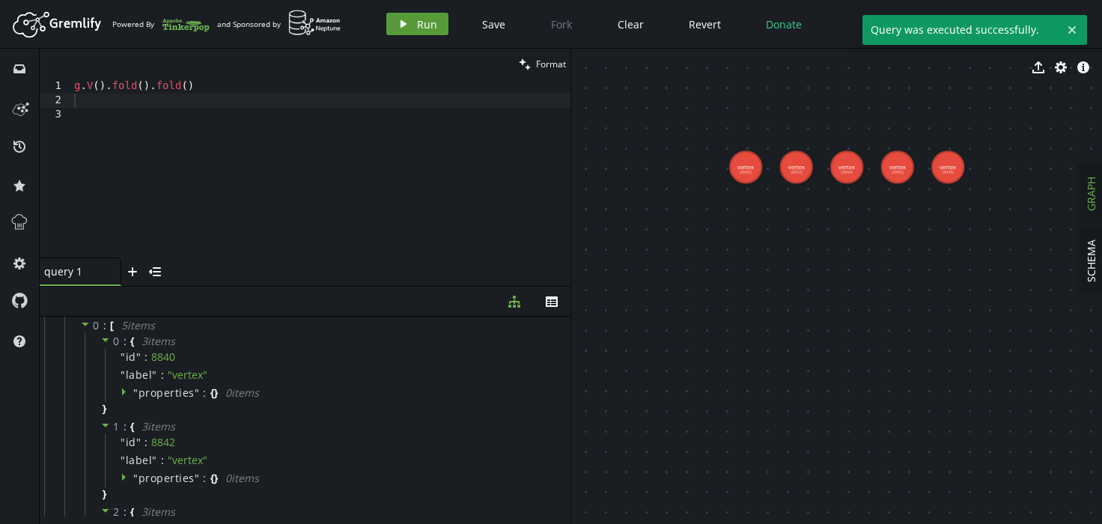
click at [413, 19] on button "play Run" at bounding box center [417, 24] width 62 height 22
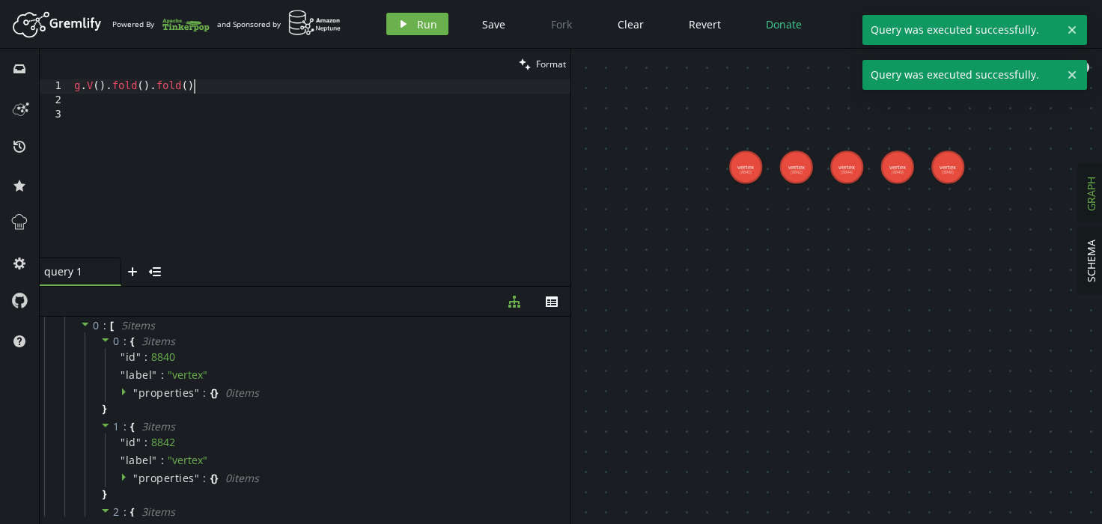
click at [335, 83] on div "g . V ( ) . fold ( ) . fold ( )" at bounding box center [320, 182] width 499 height 207
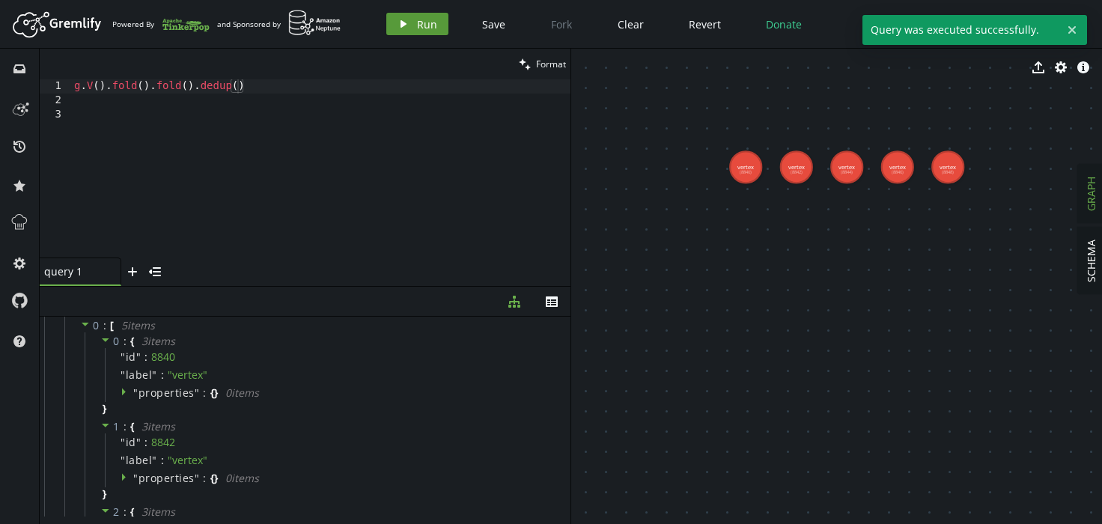
click at [424, 19] on span "Run" at bounding box center [427, 24] width 20 height 14
click at [240, 89] on div "g . V ( ) . fold ( ) . fold ( ) . dedup ( )" at bounding box center [320, 182] width 499 height 207
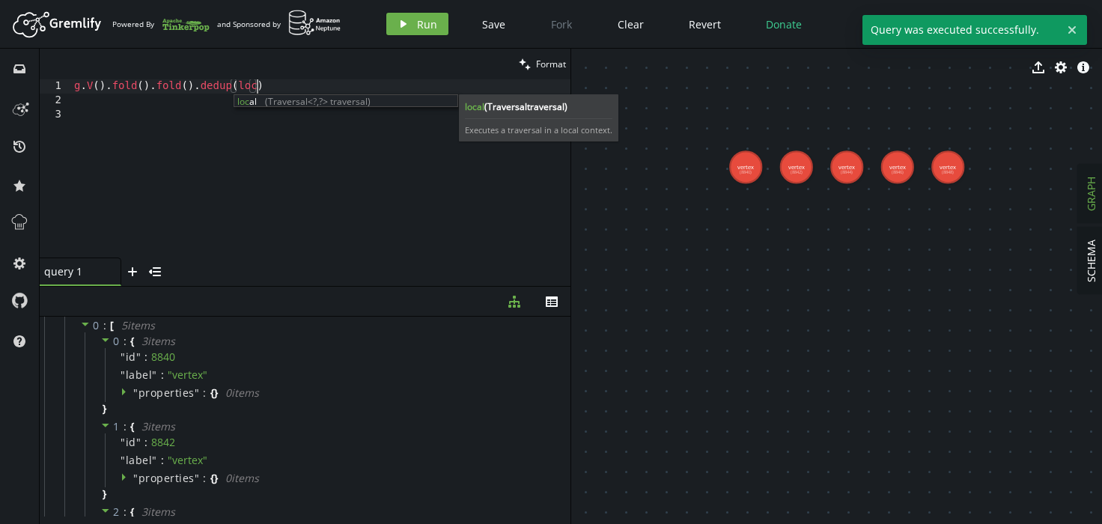
scroll to position [0, 194]
type textarea "g.V().fold().fold().dedup(local)"
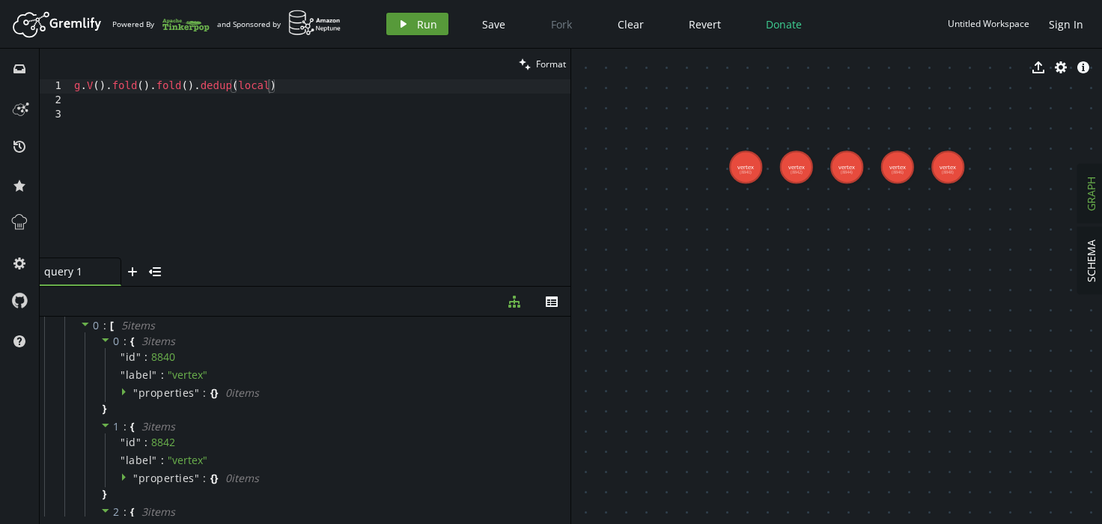
click at [425, 31] on span "Run" at bounding box center [427, 24] width 20 height 14
